Goal: Task Accomplishment & Management: Manage account settings

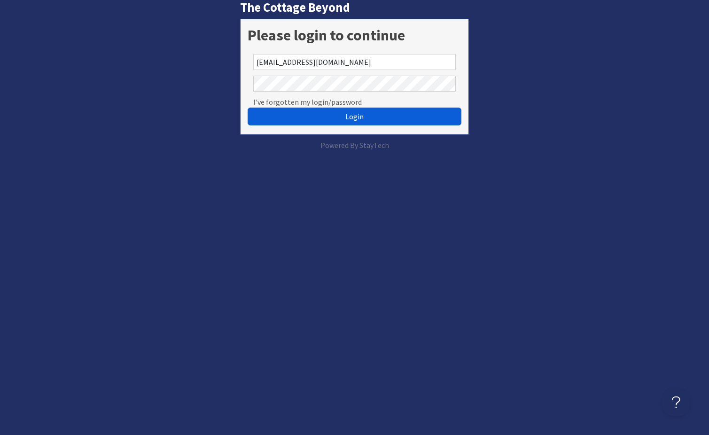
click at [357, 115] on span "Login" at bounding box center [354, 116] width 18 height 9
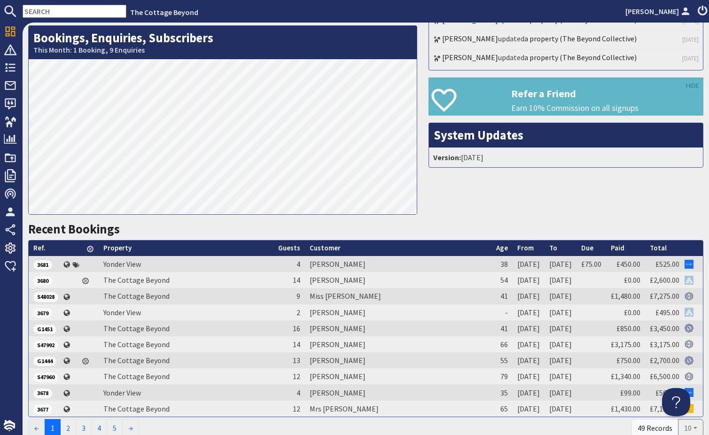
scroll to position [202, 0]
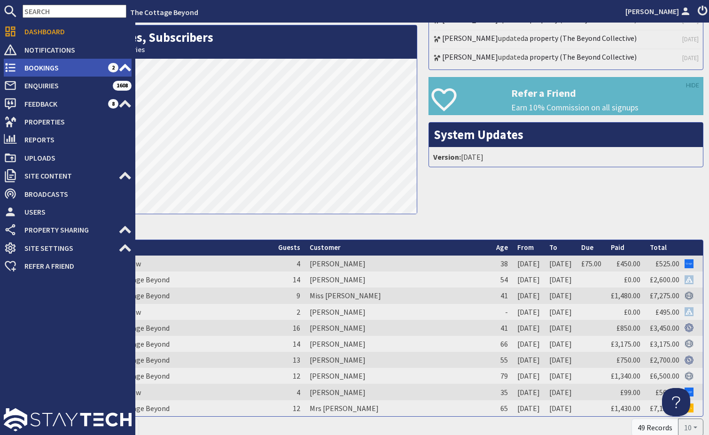
click at [12, 64] on use at bounding box center [10, 67] width 10 height 9
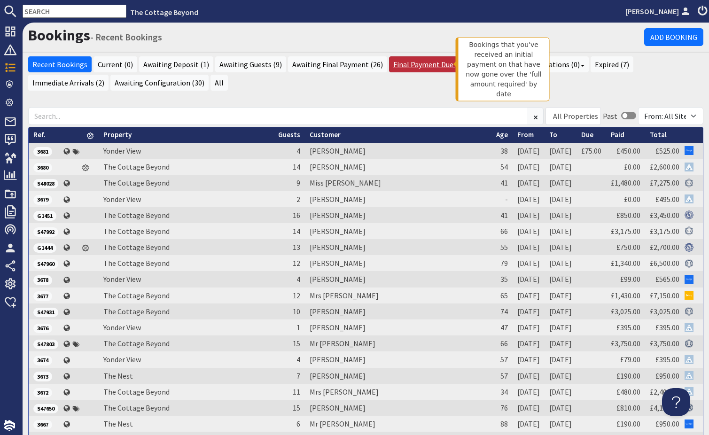
click at [415, 65] on link "Final Payment Due (1)" at bounding box center [428, 64] width 79 height 16
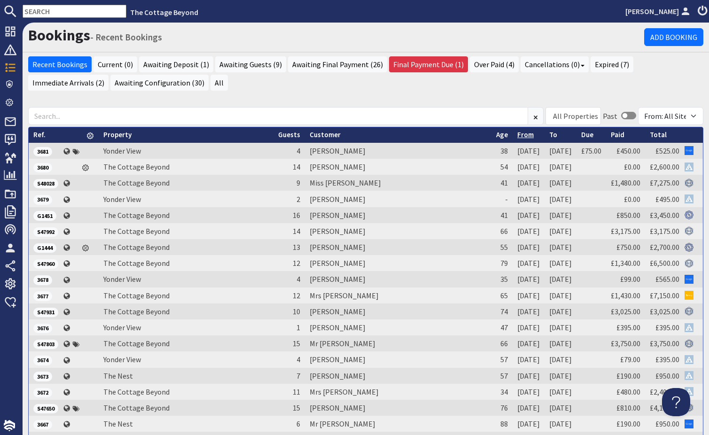
click at [517, 135] on link "From" at bounding box center [525, 134] width 16 height 9
